Goal: Transaction & Acquisition: Download file/media

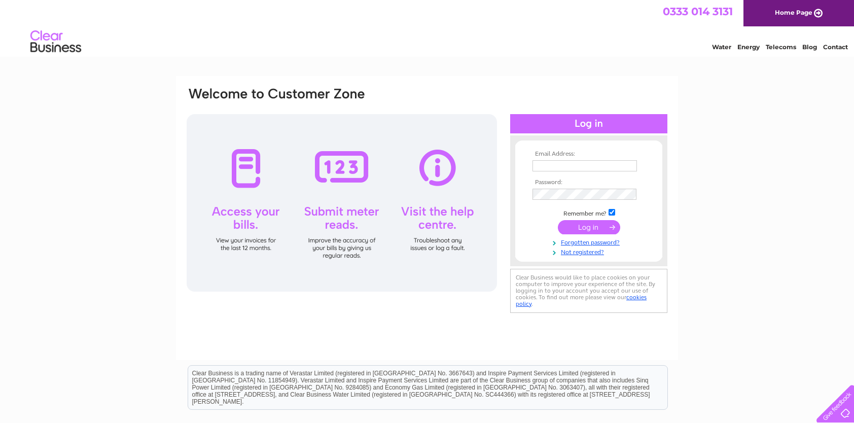
type input "info@edgarfshepherd.co.uk"
click at [578, 230] on input "submit" at bounding box center [589, 227] width 62 height 14
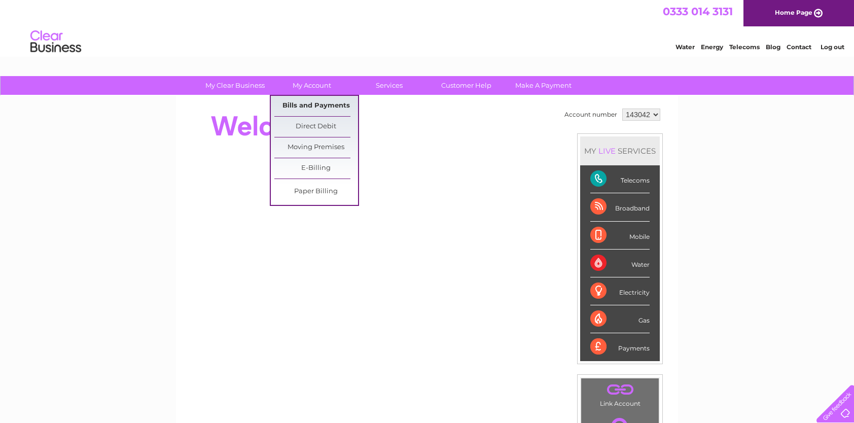
click at [323, 102] on link "Bills and Payments" at bounding box center [316, 106] width 84 height 20
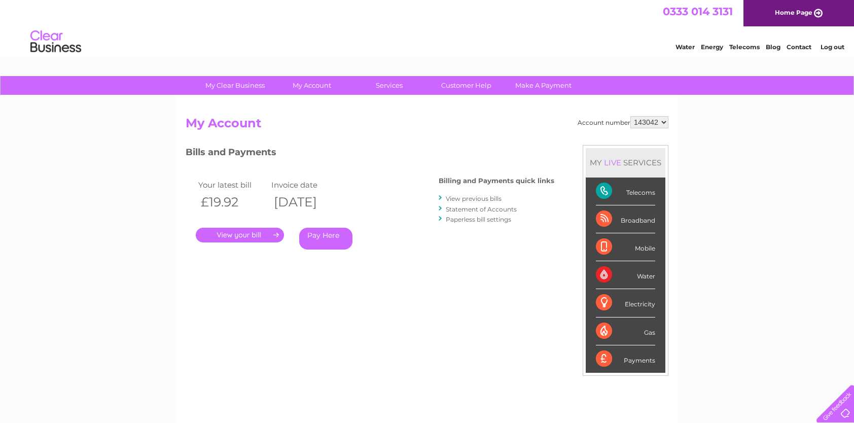
click at [265, 234] on link "." at bounding box center [240, 235] width 88 height 15
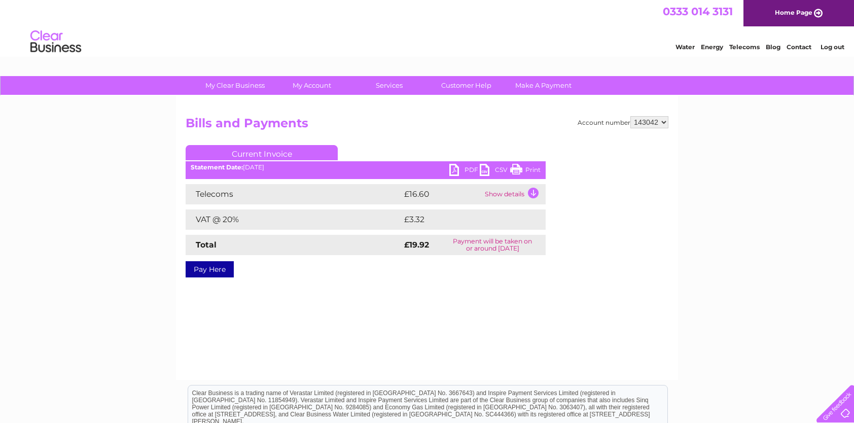
click at [484, 167] on link "CSV" at bounding box center [495, 171] width 30 height 15
click at [0, 0] on h3 "Export to CSV" at bounding box center [0, 0] width 0 height 0
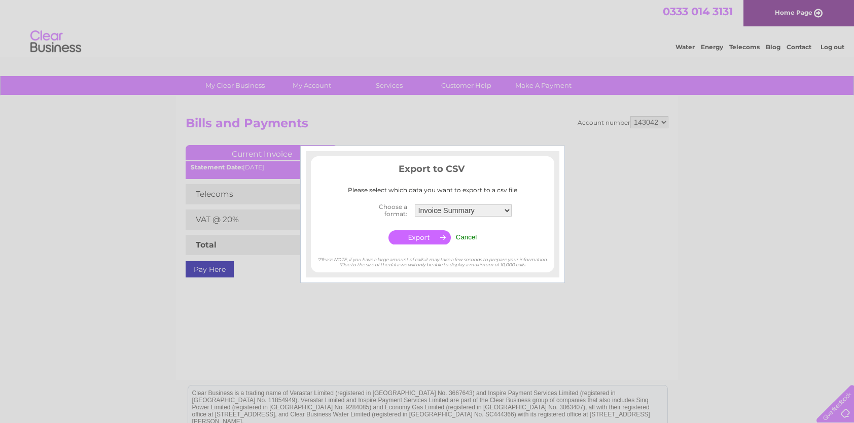
click at [473, 233] on input "Cancel" at bounding box center [466, 237] width 21 height 8
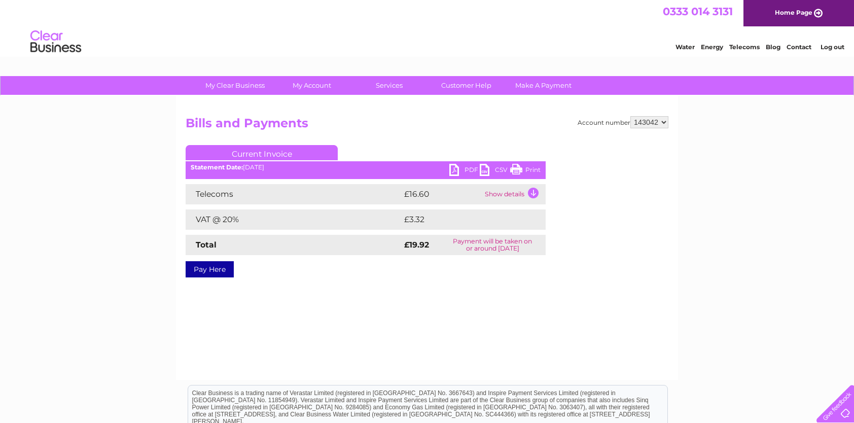
click at [456, 168] on link "PDF" at bounding box center [464, 171] width 30 height 15
